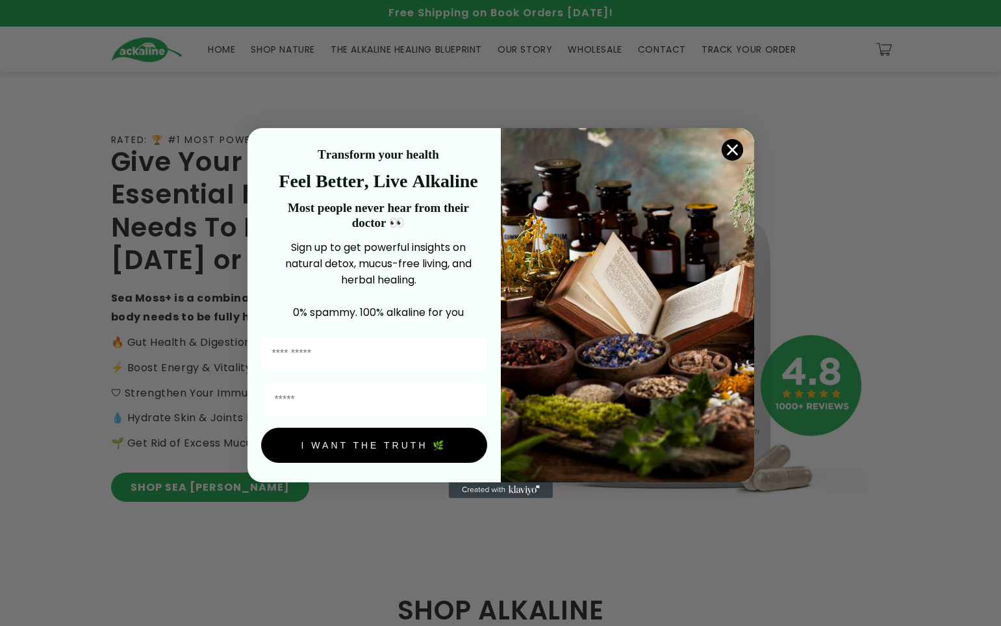
click at [172, 150] on circle "Close dialog" at bounding box center [731, 149] width 21 height 21
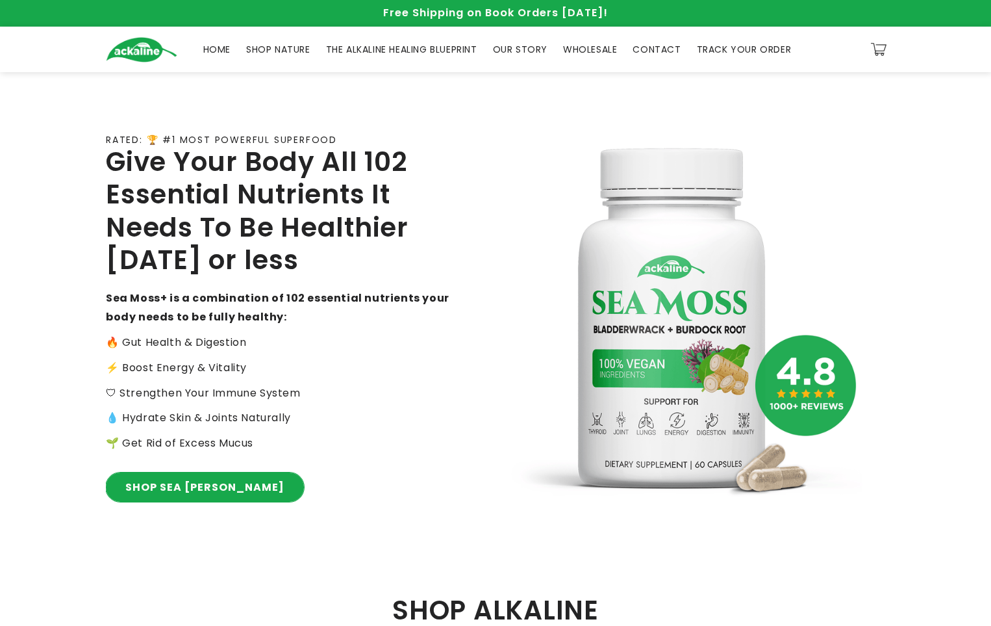
click at [157, 486] on link "SHOP SEA [PERSON_NAME]" at bounding box center [205, 486] width 198 height 29
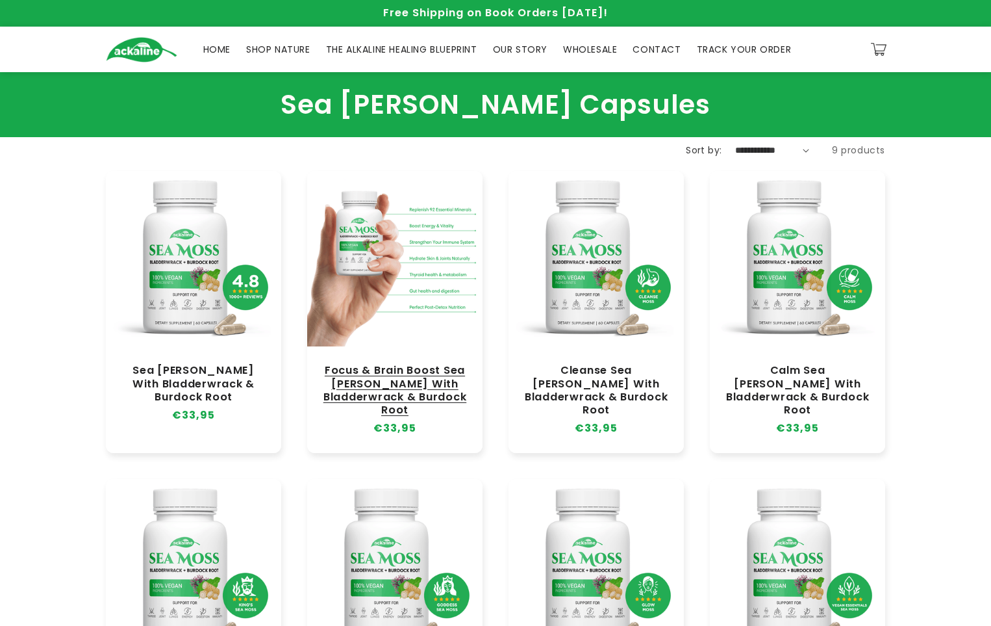
click at [372, 364] on link "Focus & Brain Boost Sea Moss With Bladderwrack & Burdock Root" at bounding box center [394, 390] width 149 height 53
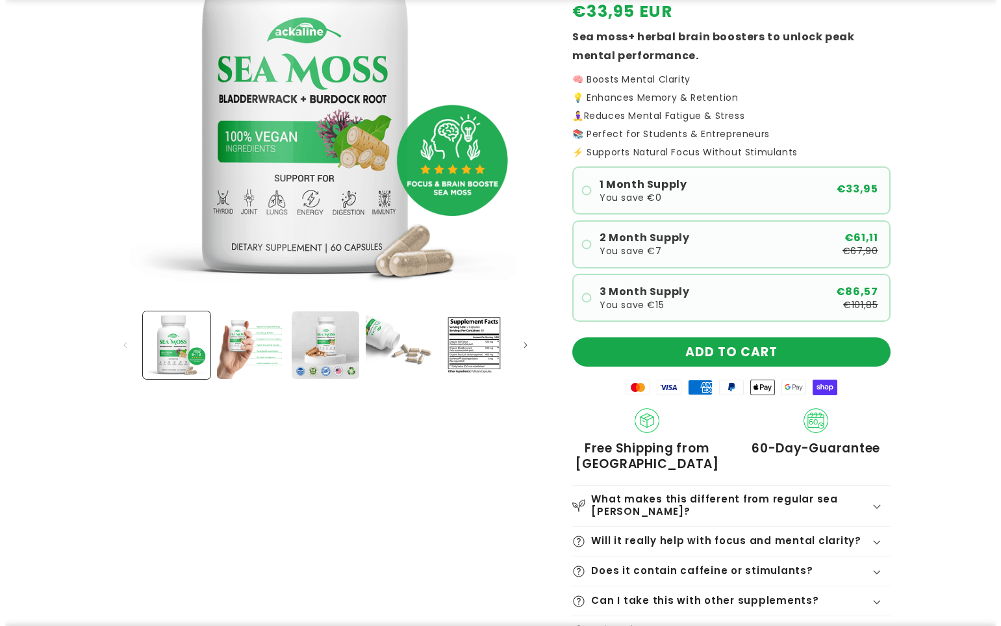
scroll to position [325, 0]
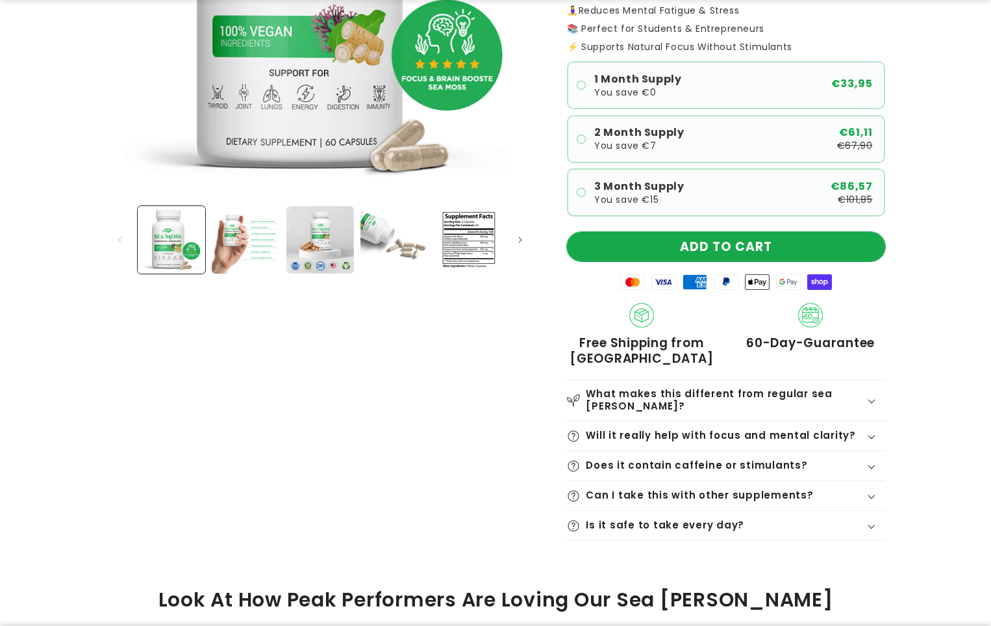
click at [640, 244] on button "ADD TO CART" at bounding box center [726, 246] width 318 height 29
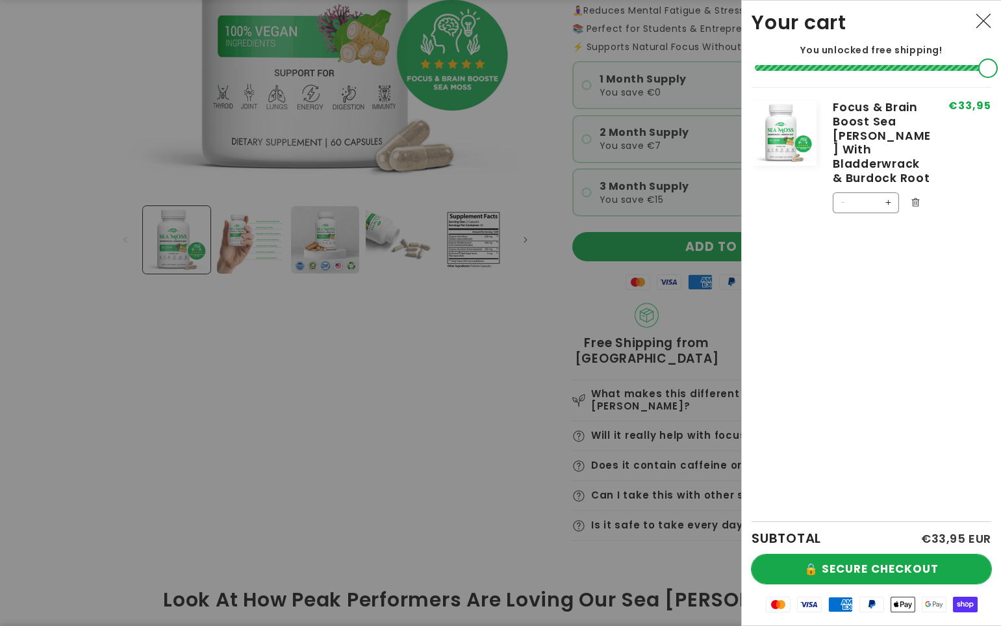
click at [839, 572] on button "🔒 SECURE CHECKOUT" at bounding box center [872, 568] width 240 height 29
